Goal: Task Accomplishment & Management: Complete application form

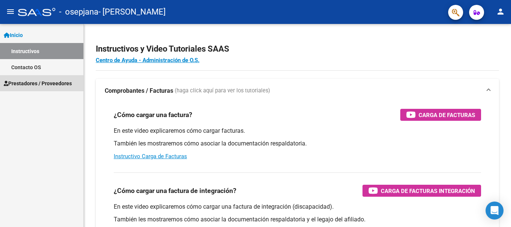
click at [24, 83] on span "Prestadores / Proveedores" at bounding box center [38, 83] width 68 height 8
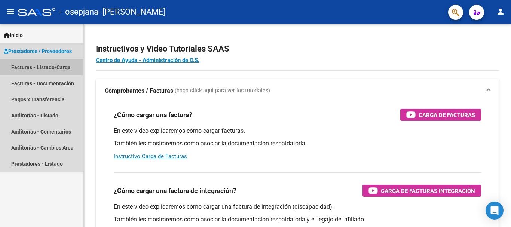
click at [26, 64] on link "Facturas - Listado/Carga" at bounding box center [41, 67] width 83 height 16
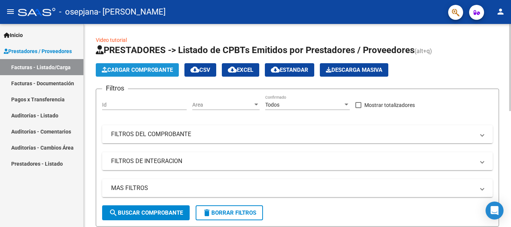
click at [136, 71] on span "Cargar Comprobante" at bounding box center [137, 70] width 71 height 7
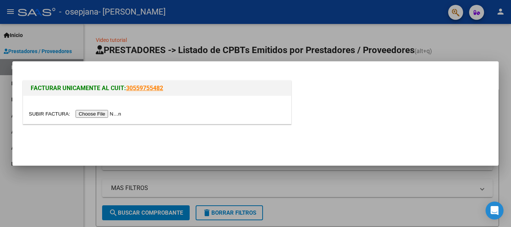
click at [100, 114] on input "file" at bounding box center [76, 114] width 95 height 8
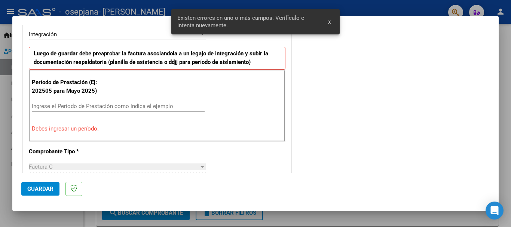
scroll to position [187, 0]
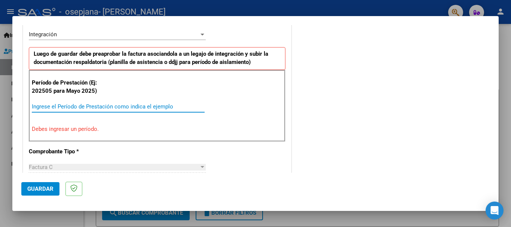
click at [49, 104] on input "Ingrese el Período de Prestación como indica el ejemplo" at bounding box center [118, 106] width 173 height 7
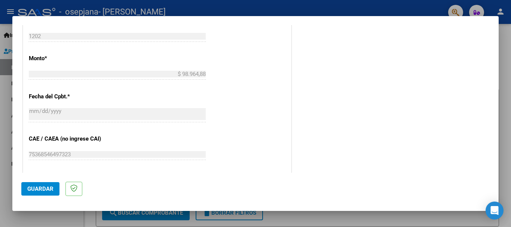
scroll to position [411, 0]
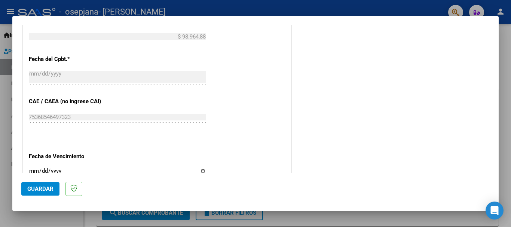
type input "202508"
click at [200, 170] on input "Ingresar la fecha" at bounding box center [117, 174] width 177 height 12
type input "[DATE]"
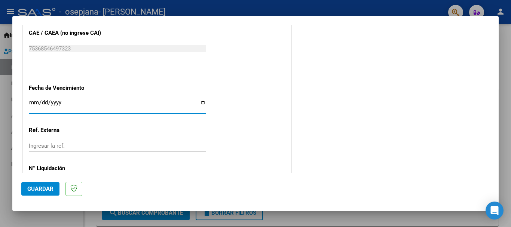
scroll to position [510, 0]
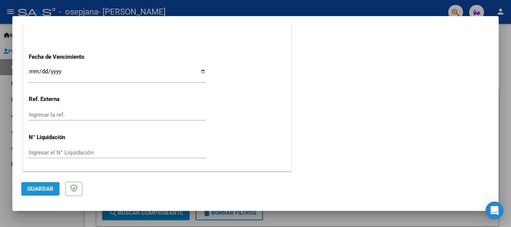
click at [40, 185] on span "Guardar" at bounding box center [40, 188] width 26 height 7
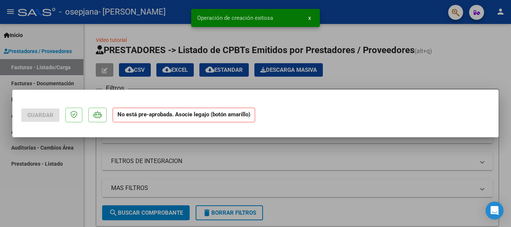
scroll to position [0, 0]
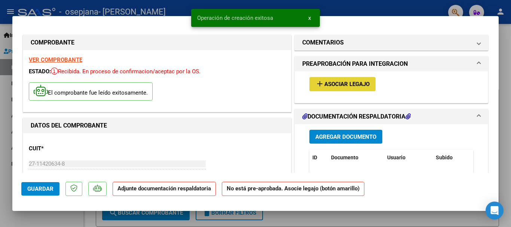
click at [319, 82] on mat-icon "add" at bounding box center [319, 83] width 9 height 9
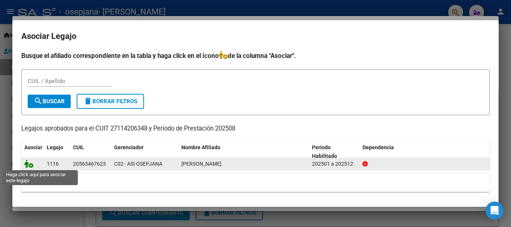
click at [29, 166] on icon at bounding box center [28, 164] width 9 height 8
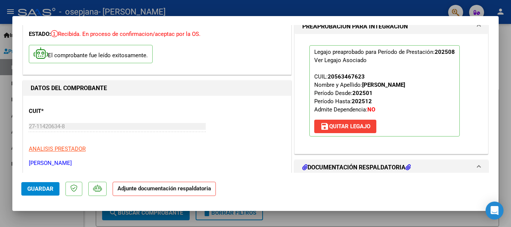
scroll to position [75, 0]
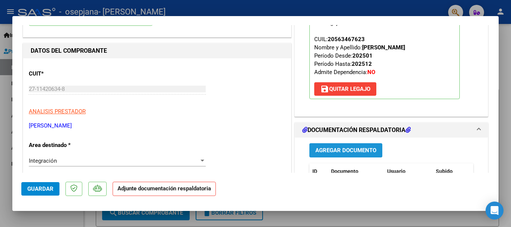
click at [343, 147] on span "Agregar Documento" at bounding box center [345, 150] width 61 height 7
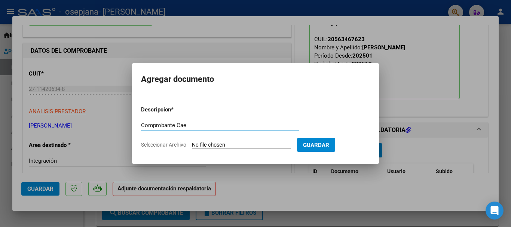
type input "Comprobante Cae"
click at [188, 143] on app-file-uploader "Seleccionar Archivo" at bounding box center [219, 144] width 156 height 7
click at [153, 142] on span "Seleccionar Archivo" at bounding box center [163, 145] width 45 height 6
click at [192, 142] on input "Seleccionar Archivo" at bounding box center [241, 145] width 99 height 7
type input "C:\fakepath\CAE Ringo fac. 1202 [DATE].pdf"
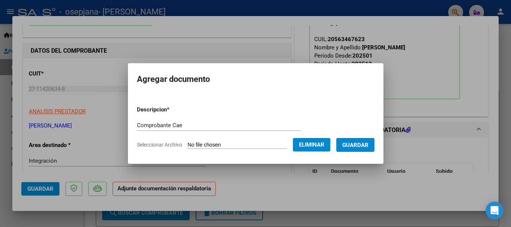
click at [368, 144] on span "Guardar" at bounding box center [355, 145] width 26 height 7
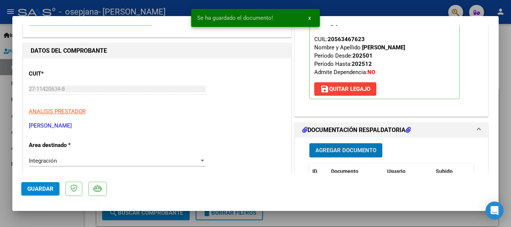
scroll to position [112, 0]
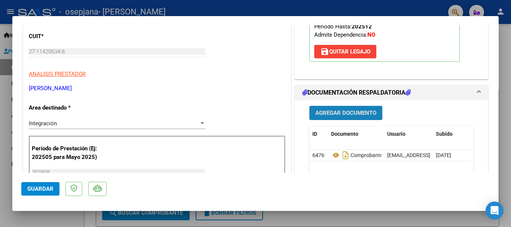
click at [350, 118] on button "Agregar Documento" at bounding box center [345, 113] width 73 height 14
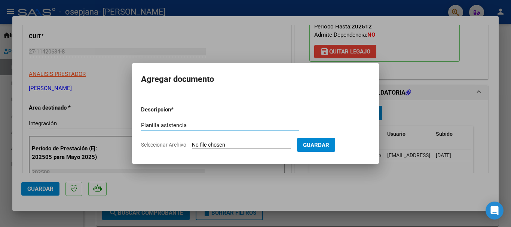
type input "Planilla asistencia"
click at [165, 143] on span "Seleccionar Archivo" at bounding box center [163, 145] width 45 height 6
click at [192, 143] on input "Seleccionar Archivo" at bounding box center [241, 145] width 99 height 7
type input "C:\fakepath\P. asist. Ringo [DATE].pdf"
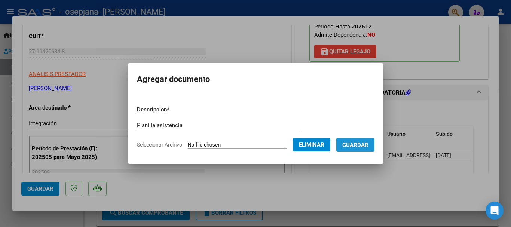
click at [368, 142] on span "Guardar" at bounding box center [355, 145] width 26 height 7
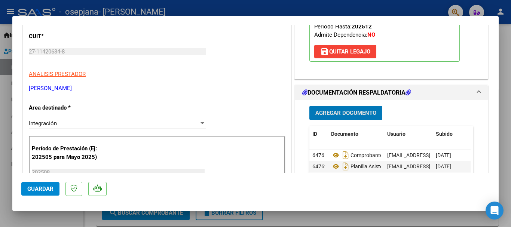
click at [36, 188] on span "Guardar" at bounding box center [40, 188] width 26 height 7
drag, startPoint x: 505, startPoint y: 17, endPoint x: 499, endPoint y: 15, distance: 6.3
click at [504, 17] on div at bounding box center [255, 113] width 511 height 227
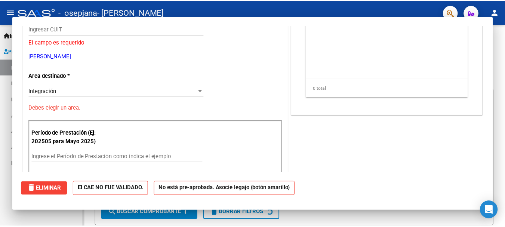
scroll to position [0, 0]
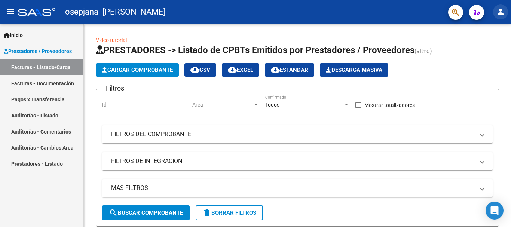
click at [499, 15] on mat-icon "person" at bounding box center [500, 11] width 9 height 9
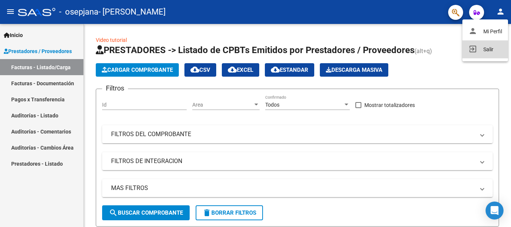
click at [484, 46] on button "exit_to_app Salir" at bounding box center [485, 49] width 46 height 18
